Goal: Task Accomplishment & Management: Manage account settings

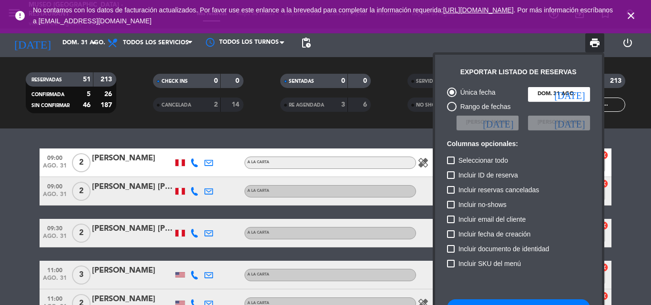
click at [83, 45] on div at bounding box center [325, 152] width 651 height 305
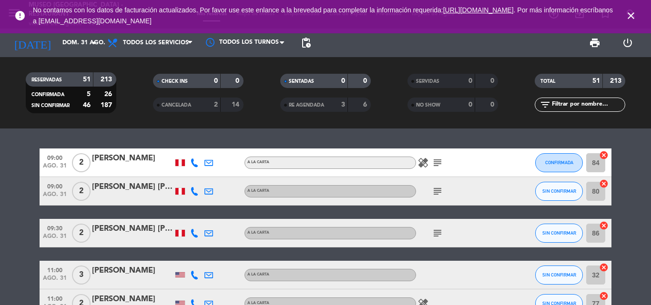
click at [83, 45] on input "dom. 31 ago." at bounding box center [98, 43] width 81 height 16
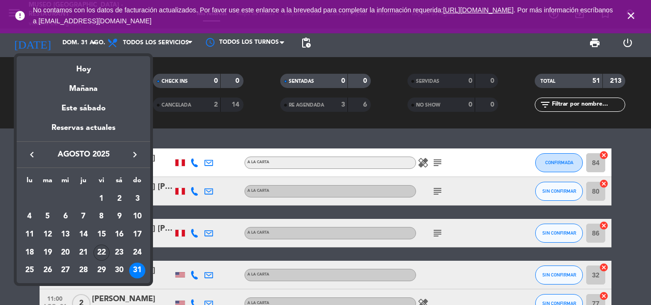
click at [103, 252] on div "22" at bounding box center [101, 253] width 16 height 16
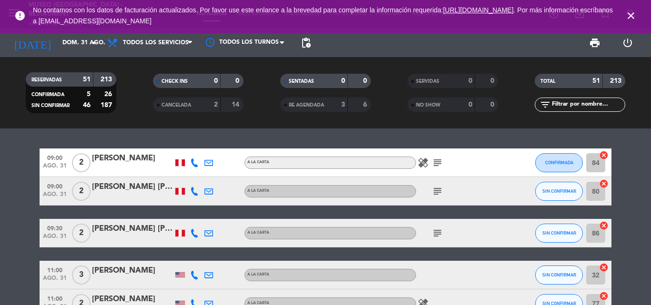
type input "vie. 22 ago."
click at [597, 106] on input "text" at bounding box center [588, 105] width 74 height 10
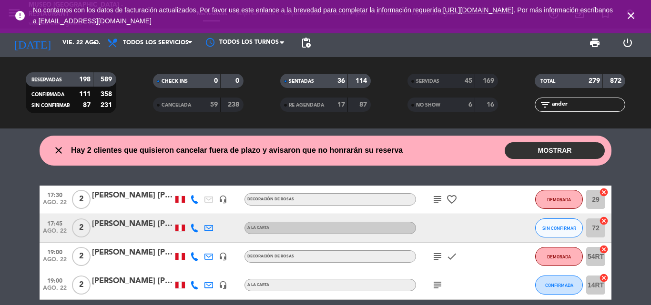
type input "ander"
click at [127, 193] on div "ANDERSON LOZADA" at bounding box center [132, 196] width 81 height 12
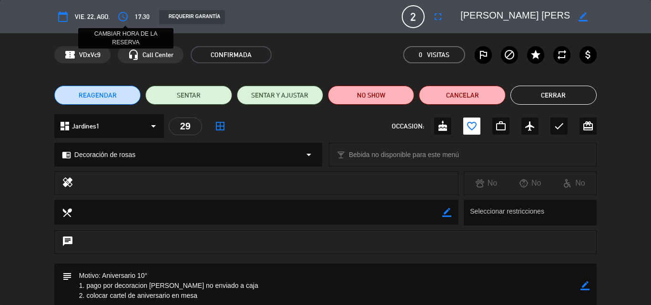
click at [126, 15] on icon "access_time" at bounding box center [122, 16] width 11 height 11
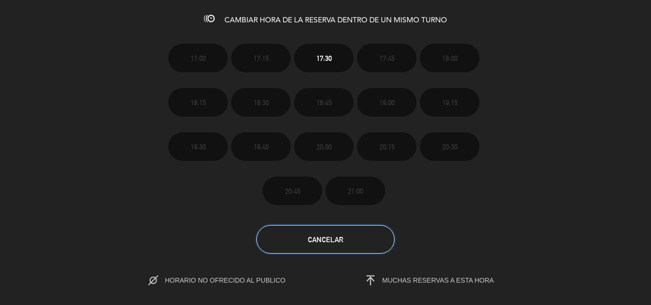
click at [305, 237] on button "Cancelar" at bounding box center [325, 239] width 138 height 29
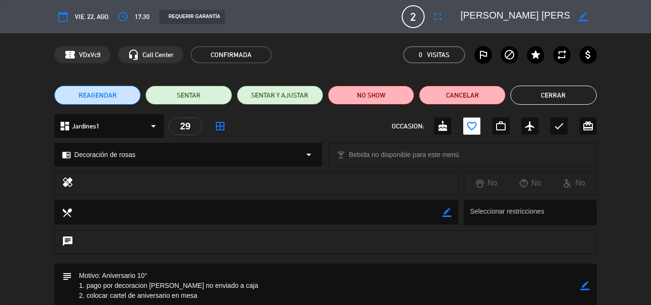
click at [544, 93] on button "Cerrar" at bounding box center [553, 95] width 86 height 19
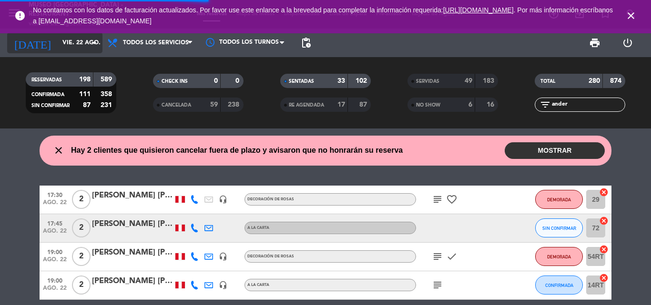
click at [58, 42] on input "vie. 22 ago." at bounding box center [98, 43] width 81 height 16
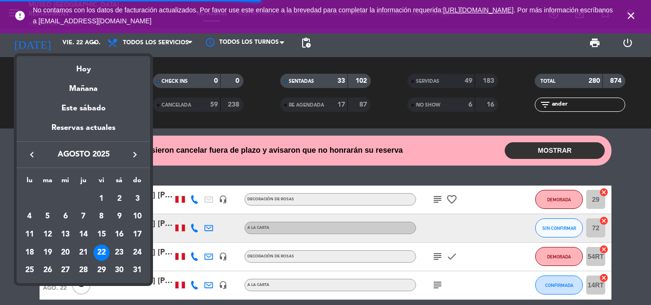
click at [118, 250] on div "23" at bounding box center [119, 253] width 16 height 16
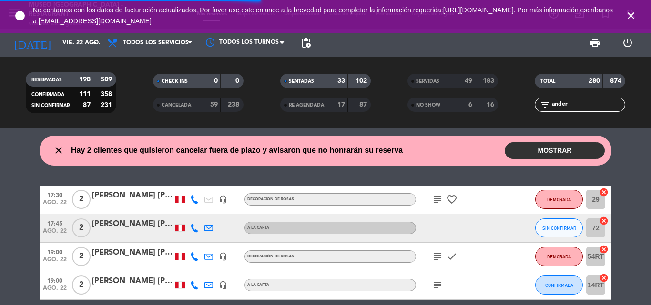
type input "sáb. 23 ago."
drag, startPoint x: 578, startPoint y: 105, endPoint x: 412, endPoint y: 104, distance: 166.3
click at [412, 104] on div "RESERVADAS 198 589 CONFIRMADA 111 358 SIN CONFIRMAR 87 231 CHECK INS 0 0 CANCEL…" at bounding box center [325, 93] width 651 height 52
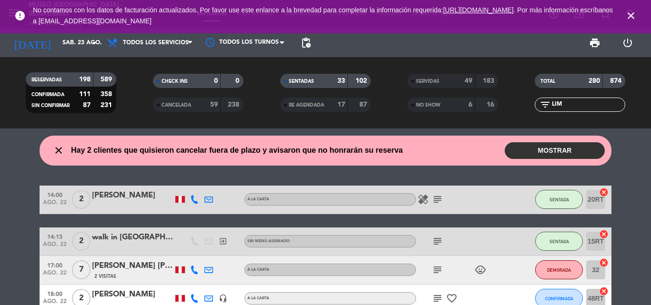
type input "[GEOGRAPHIC_DATA]"
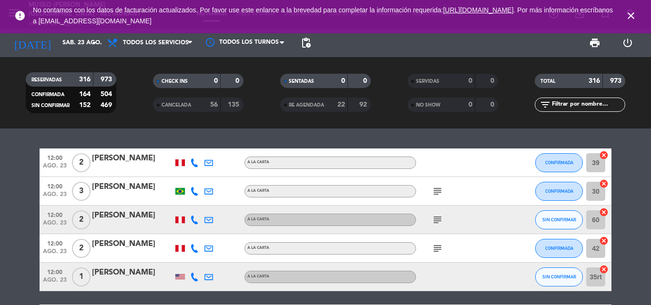
click at [572, 107] on input "text" at bounding box center [588, 105] width 74 height 10
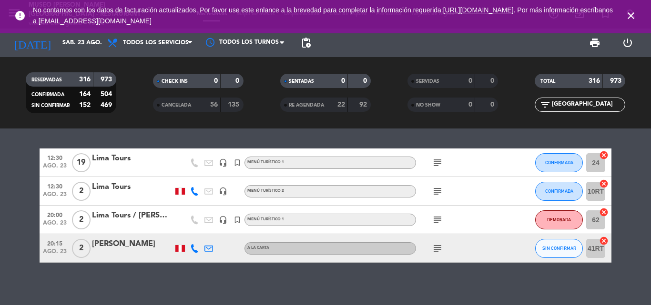
click at [109, 160] on div "Lima Tours" at bounding box center [132, 158] width 81 height 12
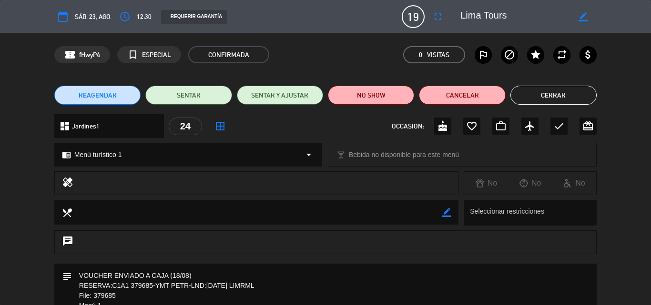
click at [553, 98] on button "Cerrar" at bounding box center [553, 95] width 86 height 19
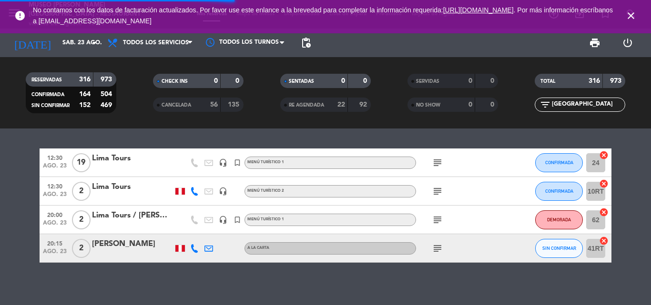
drag, startPoint x: 576, startPoint y: 104, endPoint x: 515, endPoint y: 104, distance: 60.5
click at [515, 104] on div "RESERVADAS 316 973 CONFIRMADA 164 504 SIN CONFIRMAR 152 469 CHECK INS 0 0 CANCE…" at bounding box center [325, 93] width 651 height 52
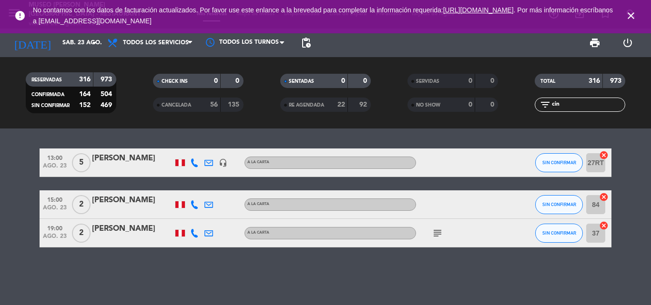
type input "cin"
click at [95, 157] on div "[PERSON_NAME]" at bounding box center [132, 158] width 81 height 12
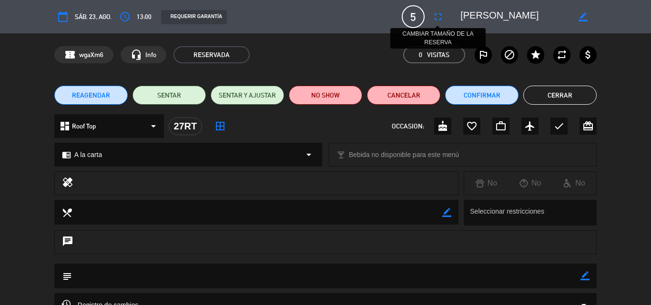
click at [439, 19] on icon "fullscreen" at bounding box center [437, 16] width 11 height 11
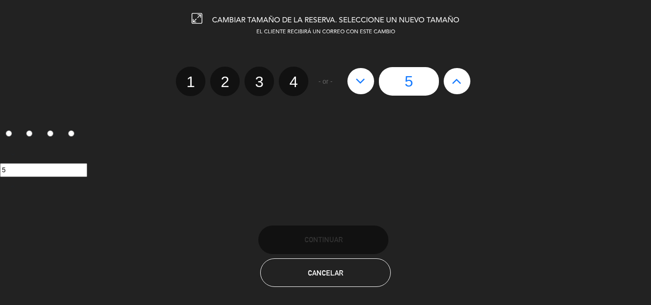
click at [300, 84] on label "4" at bounding box center [294, 82] width 30 height 30
click at [295, 77] on input "4" at bounding box center [292, 74] width 6 height 6
radio input "true"
radio input "false"
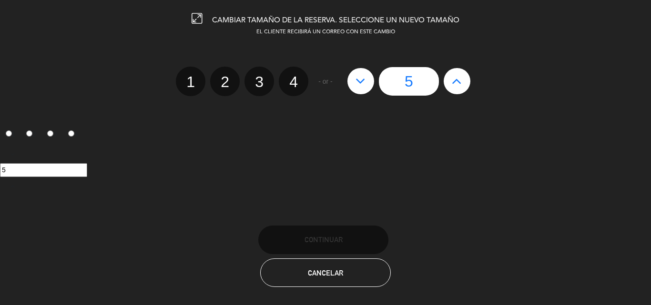
radio input "false"
radio input "true"
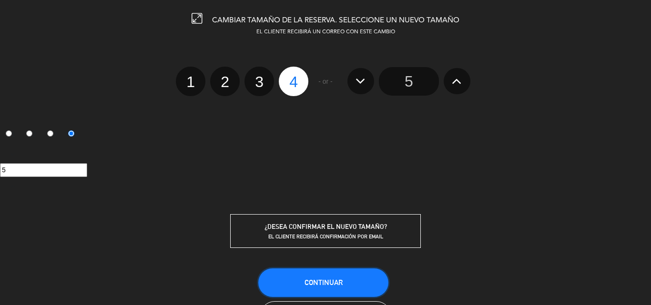
click at [339, 277] on button "Continuar" at bounding box center [323, 283] width 130 height 29
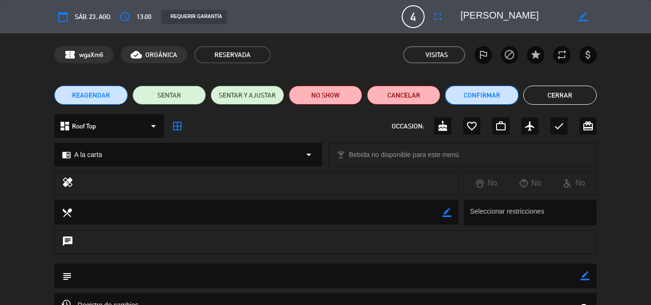
click at [484, 98] on button "Confirmar" at bounding box center [481, 95] width 73 height 19
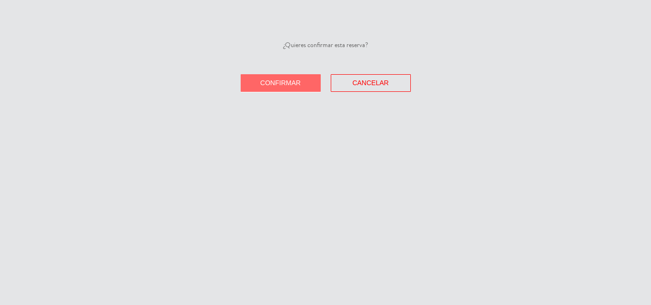
click at [279, 84] on span "Confirmar" at bounding box center [280, 83] width 40 height 8
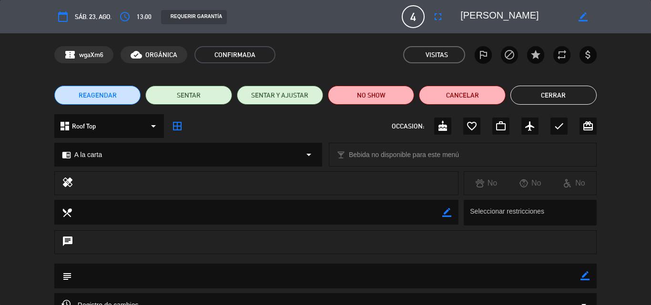
click at [552, 94] on button "Cerrar" at bounding box center [553, 95] width 86 height 19
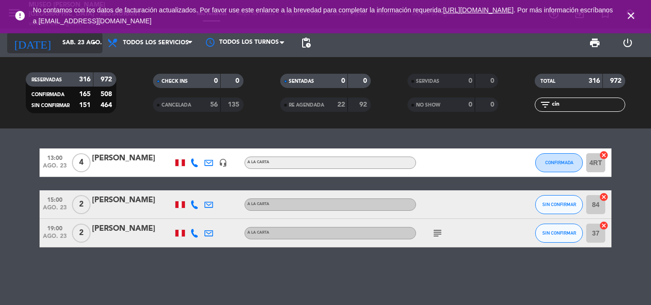
click at [66, 40] on input "sáb. 23 ago." at bounding box center [98, 43] width 81 height 16
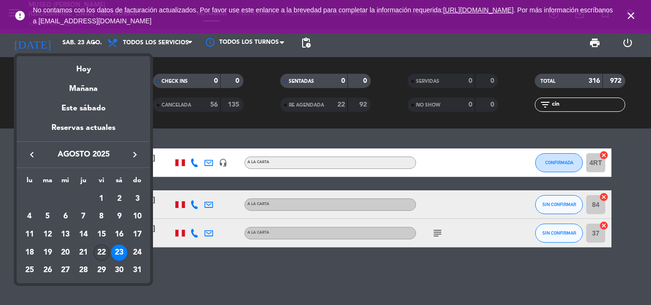
click at [101, 255] on div "22" at bounding box center [101, 253] width 16 height 16
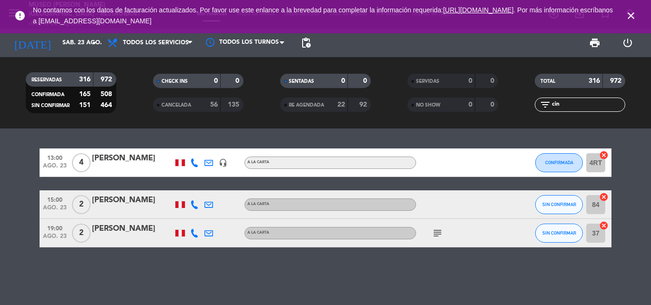
type input "vie. 22 ago."
drag, startPoint x: 569, startPoint y: 108, endPoint x: 448, endPoint y: 103, distance: 121.1
click at [451, 104] on div "RESERVADAS 316 972 CONFIRMADA 165 508 SIN CONFIRMAR 151 464 CHECK INS 0 0 CANCE…" at bounding box center [325, 93] width 651 height 52
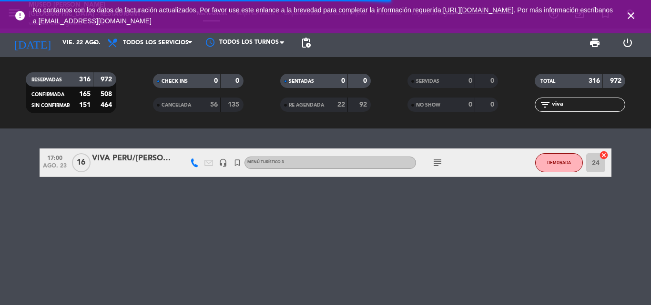
type input "viva"
click at [122, 159] on div "VIVA PERU/[PERSON_NAME] x 13" at bounding box center [132, 158] width 81 height 12
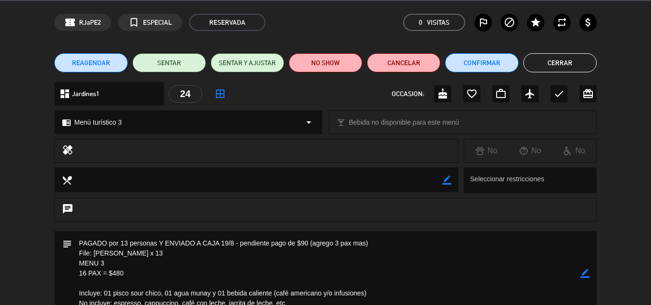
scroll to position [48, 0]
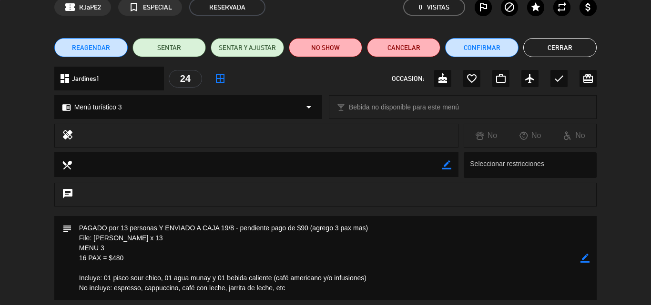
drag, startPoint x: 153, startPoint y: 237, endPoint x: 59, endPoint y: 238, distance: 94.3
click at [61, 238] on div "subject border_color" at bounding box center [325, 258] width 542 height 84
click at [435, 252] on textarea at bounding box center [326, 258] width 508 height 84
click at [588, 258] on icon "border_color" at bounding box center [584, 258] width 9 height 9
drag, startPoint x: 109, startPoint y: 228, endPoint x: 447, endPoint y: 228, distance: 338.7
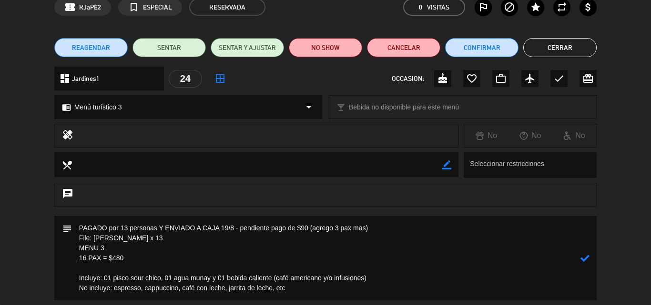
click at [448, 228] on textarea at bounding box center [326, 258] width 508 height 84
type textarea "PAGADO y ENVIADO A CAJA 22//8 File: [PERSON_NAME] x 13 MENU 3 16 PAX = $480 Inc…"
click at [585, 258] on icon at bounding box center [584, 258] width 9 height 9
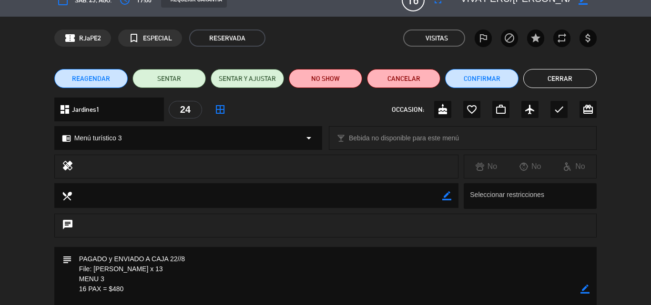
scroll to position [0, 0]
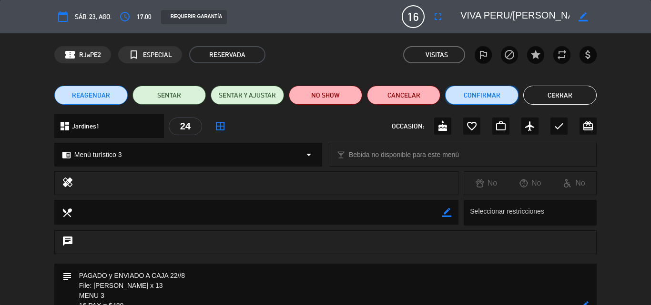
click at [471, 92] on button "Confirmar" at bounding box center [481, 95] width 73 height 19
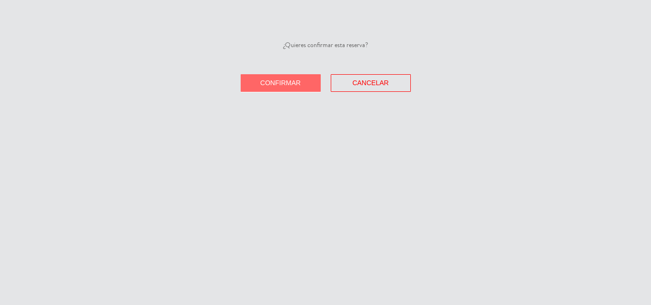
drag, startPoint x: 264, startPoint y: 79, endPoint x: 228, endPoint y: 18, distance: 71.3
click at [264, 79] on button "Confirmar" at bounding box center [281, 83] width 80 height 18
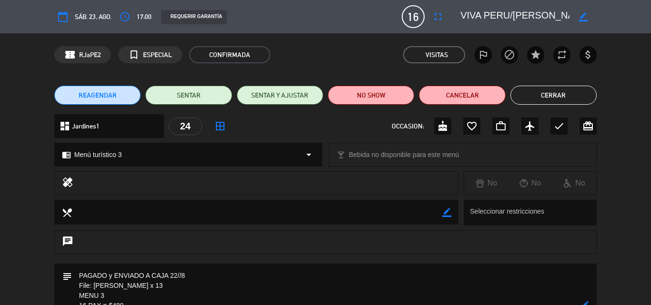
drag, startPoint x: 543, startPoint y: 91, endPoint x: 533, endPoint y: 81, distance: 13.8
click at [543, 91] on button "Cerrar" at bounding box center [553, 95] width 86 height 19
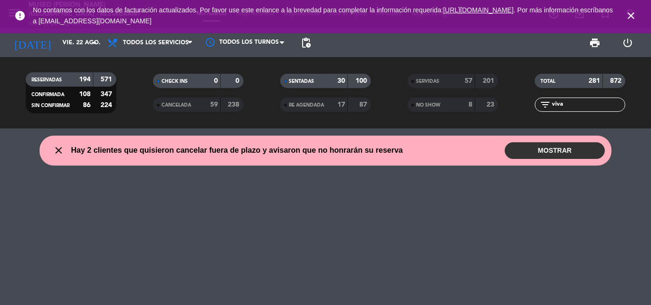
drag, startPoint x: 567, startPoint y: 106, endPoint x: 510, endPoint y: 111, distance: 57.4
click at [510, 111] on div "RESERVADAS 194 571 CONFIRMADA 108 347 SIN CONFIRMAR 86 224 CHECK INS 0 0 CANCEL…" at bounding box center [325, 93] width 651 height 52
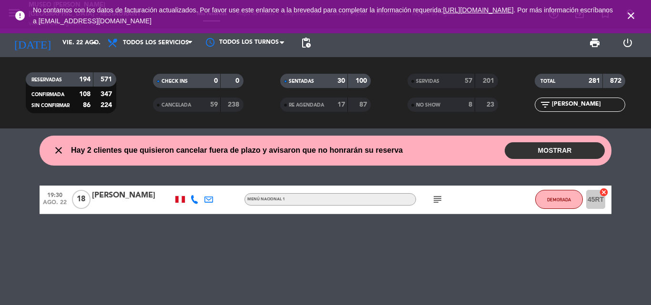
type input "[PERSON_NAME]"
click at [111, 194] on div "[PERSON_NAME]" at bounding box center [132, 196] width 81 height 12
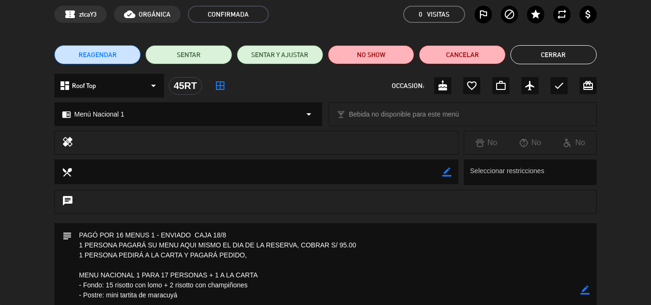
scroll to position [95, 0]
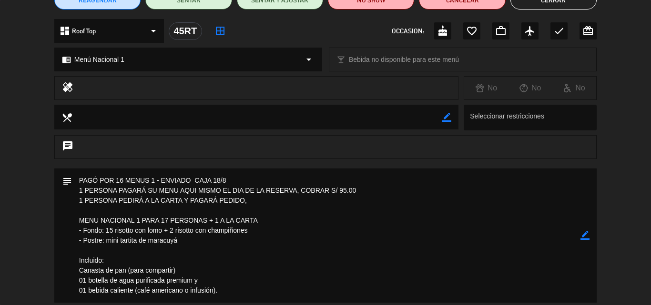
click at [587, 234] on icon "border_color" at bounding box center [584, 235] width 9 height 9
drag, startPoint x: 366, startPoint y: 192, endPoint x: 48, endPoint y: 186, distance: 317.8
click at [48, 186] on div "subject" at bounding box center [325, 238] width 651 height 139
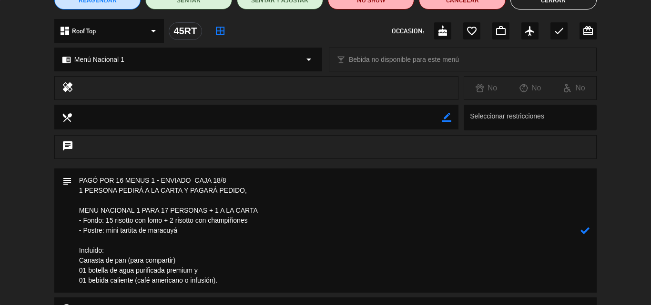
click at [165, 211] on textarea at bounding box center [326, 231] width 508 height 124
drag, startPoint x: 115, startPoint y: 221, endPoint x: 110, endPoint y: 221, distance: 5.2
click at [110, 221] on textarea at bounding box center [326, 231] width 508 height 124
type textarea "PAGÓ POR 16 MENUS 1 - ENVIADO CAJA 18/8 1 PERSONA PEDIRÁ A LA CARTA Y PAGARÁ PE…"
click at [583, 230] on icon at bounding box center [584, 230] width 9 height 9
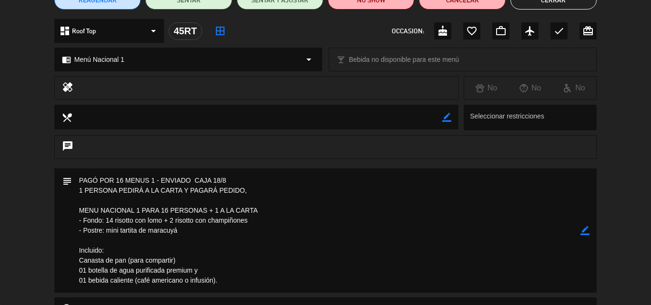
drag, startPoint x: 189, startPoint y: 232, endPoint x: 74, endPoint y: 210, distance: 117.5
click at [74, 210] on textarea at bounding box center [326, 231] width 508 height 124
click at [246, 238] on textarea at bounding box center [326, 231] width 508 height 124
drag, startPoint x: 177, startPoint y: 231, endPoint x: 50, endPoint y: 174, distance: 139.7
click at [50, 174] on div "subject border_color" at bounding box center [325, 233] width 651 height 129
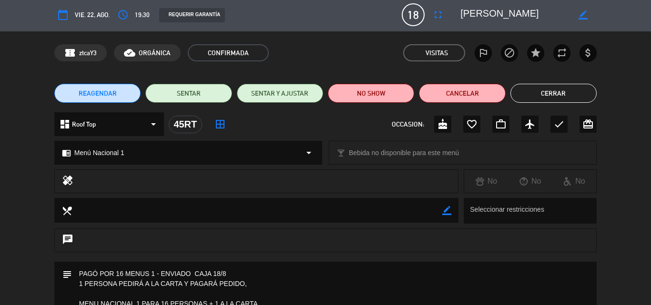
scroll to position [0, 0]
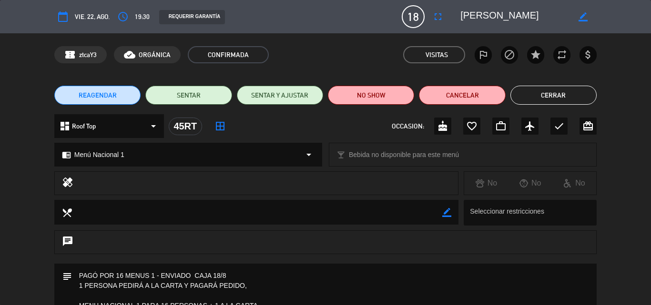
click at [323, 234] on div "chat" at bounding box center [325, 243] width 542 height 24
click at [435, 14] on icon "fullscreen" at bounding box center [437, 16] width 11 height 11
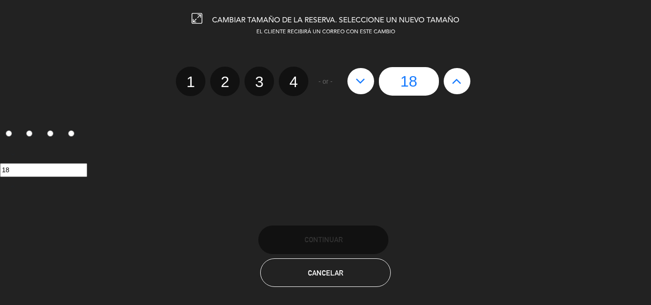
click at [361, 80] on icon at bounding box center [360, 80] width 10 height 15
type input "17"
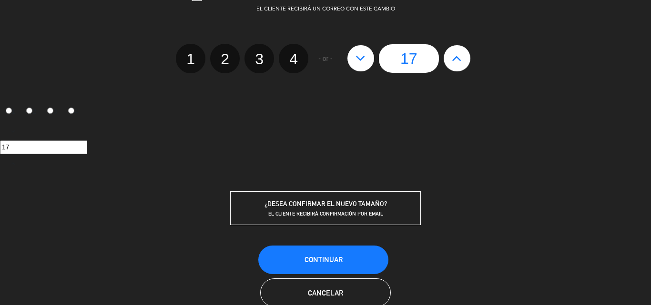
scroll to position [45, 0]
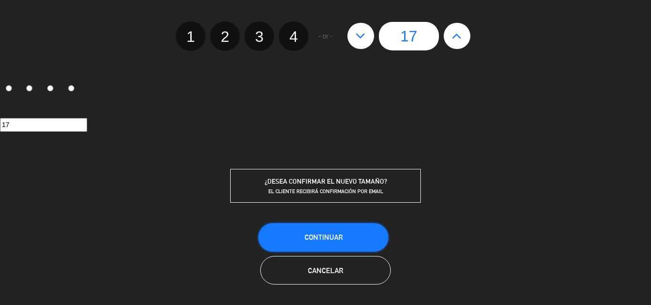
click at [327, 234] on span "Continuar" at bounding box center [323, 237] width 38 height 8
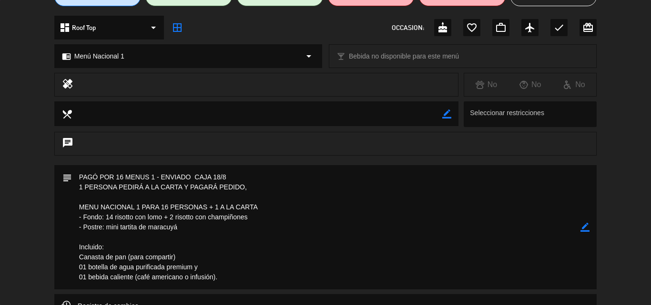
scroll to position [0, 0]
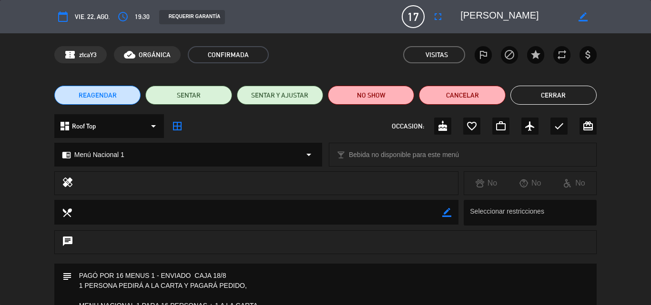
click at [539, 97] on button "Cerrar" at bounding box center [553, 95] width 86 height 19
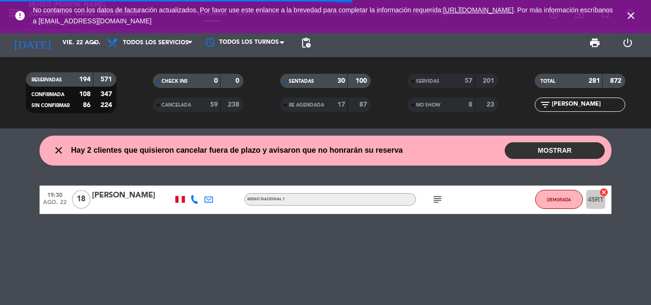
click at [627, 15] on icon "close" at bounding box center [630, 15] width 11 height 11
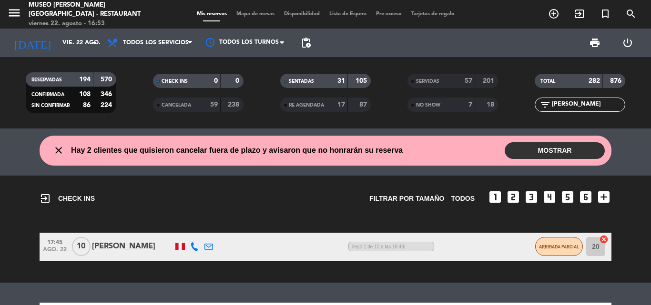
click at [248, 13] on span "Mapa de mesas" at bounding box center [256, 13] width 48 height 5
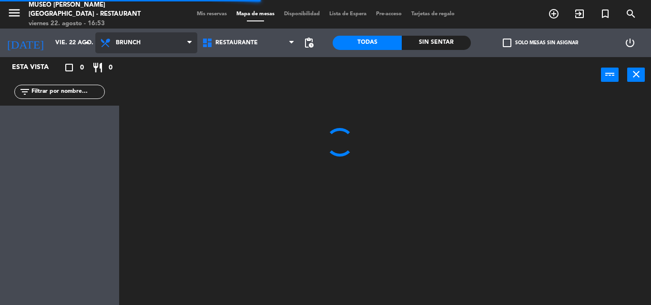
click at [154, 39] on span "Brunch" at bounding box center [146, 42] width 102 height 21
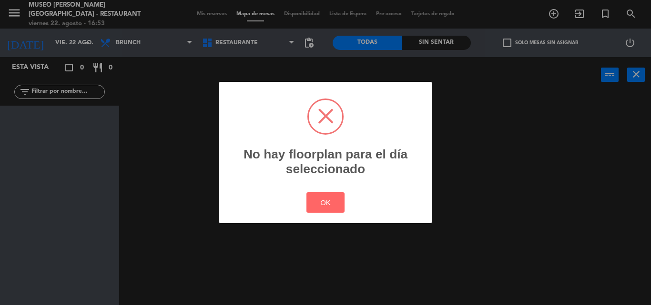
click at [130, 20] on div "? ! i No hay floorplan para el día seleccionado × OK Cancel" at bounding box center [325, 152] width 651 height 305
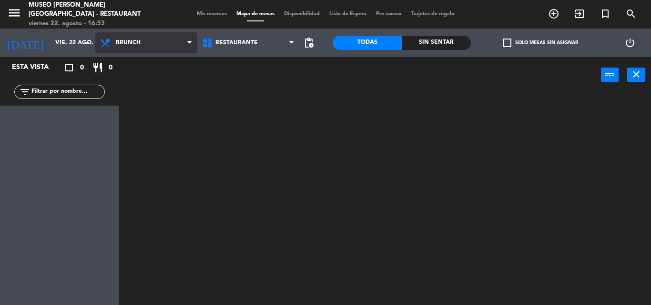
click at [128, 43] on span "Brunch" at bounding box center [128, 43] width 25 height 7
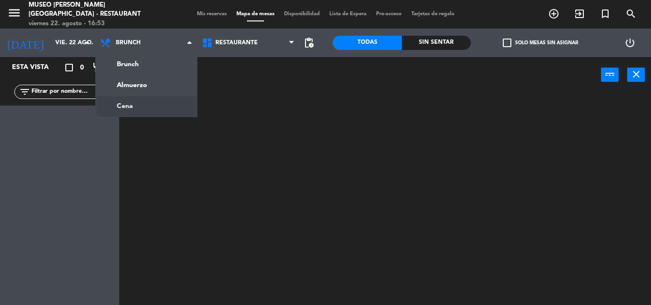
drag, startPoint x: 122, startPoint y: 108, endPoint x: 117, endPoint y: 95, distance: 14.3
click at [122, 109] on ng-component "menu [GEOGRAPHIC_DATA][PERSON_NAME] - Restaurant [DATE] 22. agosto - 16:53 Mis …" at bounding box center [325, 152] width 651 height 305
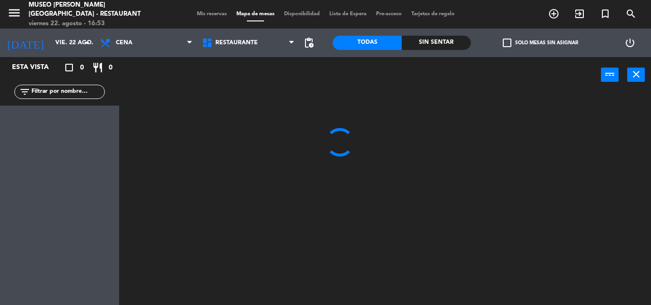
click at [89, 91] on input "text" at bounding box center [67, 92] width 74 height 10
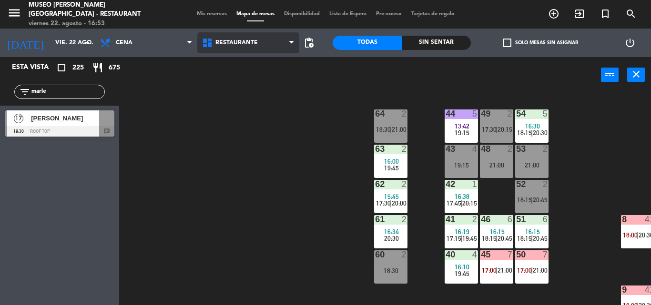
type input "marle"
drag, startPoint x: 232, startPoint y: 38, endPoint x: 230, endPoint y: 53, distance: 15.9
click at [232, 38] on span "Restaurante" at bounding box center [248, 42] width 102 height 21
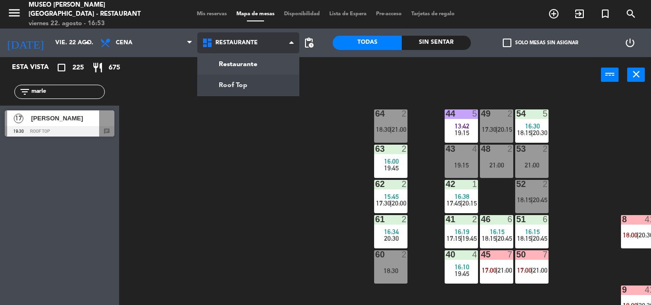
click at [233, 76] on ng-component "menu [GEOGRAPHIC_DATA][PERSON_NAME] - Restaurant [DATE] 22. agosto - 16:53 Mis …" at bounding box center [325, 152] width 651 height 305
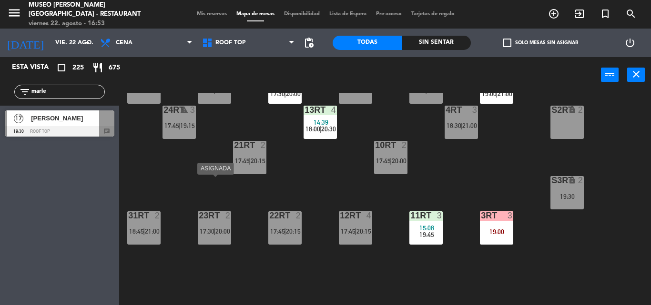
scroll to position [333, 0]
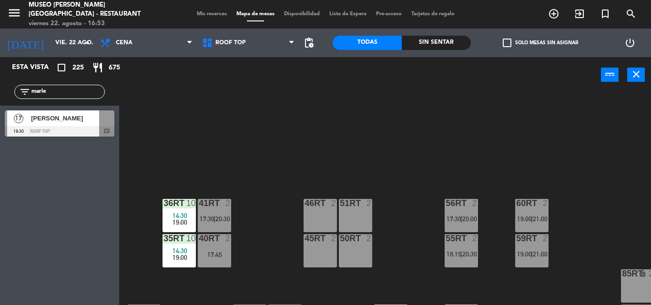
drag, startPoint x: 57, startPoint y: 120, endPoint x: 275, endPoint y: 231, distance: 245.0
click at [58, 120] on div "17 [PERSON_NAME] 19:30 Roof Top chat" at bounding box center [59, 124] width 119 height 36
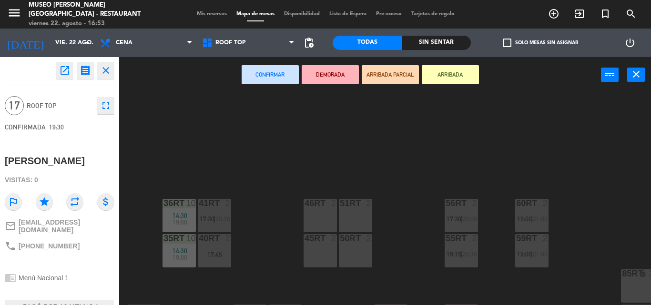
click at [313, 246] on div "45RT 2" at bounding box center [319, 250] width 33 height 33
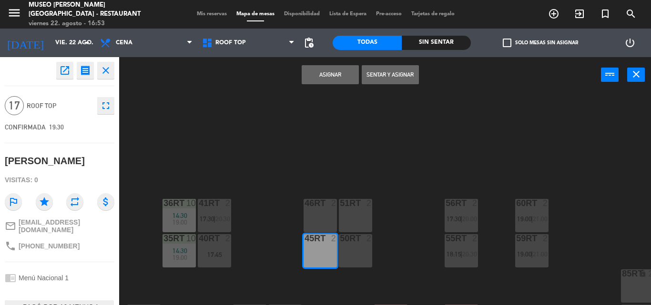
click at [353, 246] on div "50RT 2" at bounding box center [355, 250] width 33 height 33
click at [354, 222] on div "51RT 2" at bounding box center [355, 215] width 33 height 33
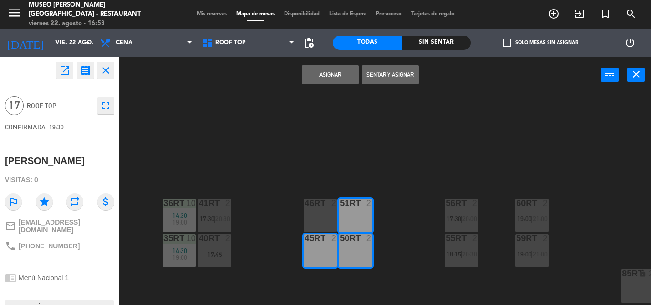
click at [310, 213] on div "46RT 2" at bounding box center [319, 215] width 33 height 33
click at [323, 69] on button "Asignar" at bounding box center [330, 74] width 57 height 19
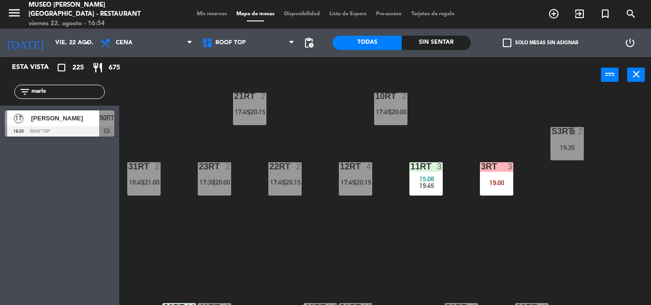
scroll to position [227, 0]
